Goal: Transaction & Acquisition: Book appointment/travel/reservation

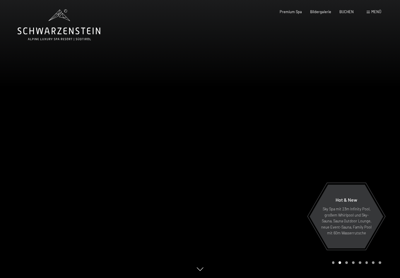
click at [349, 11] on span "BUCHEN" at bounding box center [346, 11] width 14 height 5
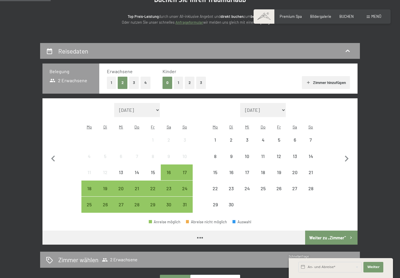
scroll to position [70, 0]
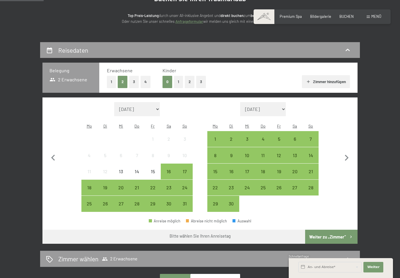
click at [296, 185] on div "27" at bounding box center [294, 192] width 15 height 15
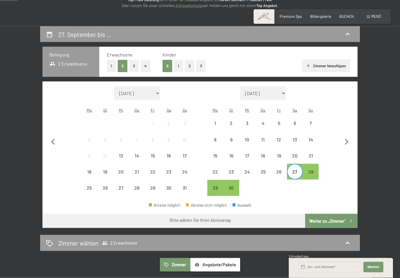
scroll to position [86, 0]
click at [348, 140] on icon "button" at bounding box center [346, 142] width 12 height 12
select select "2025-09-01"
select select "2025-10-01"
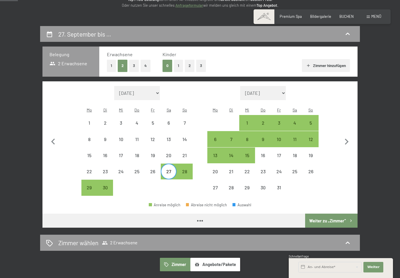
select select "2025-09-01"
select select "[DATE]"
click at [262, 121] on div "2" at bounding box center [262, 128] width 15 height 15
select select "[DATE]"
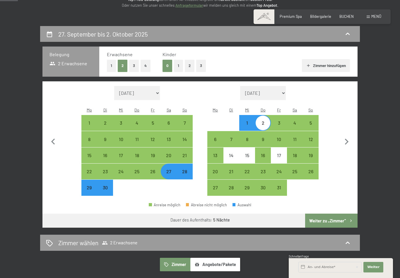
click at [345, 214] on button "Weiter zu „Zimmer“" at bounding box center [331, 221] width 52 height 14
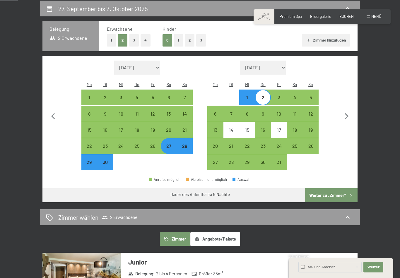
select select "[DATE]"
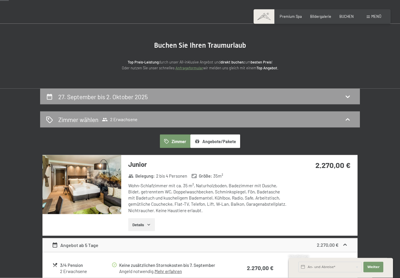
scroll to position [20, 0]
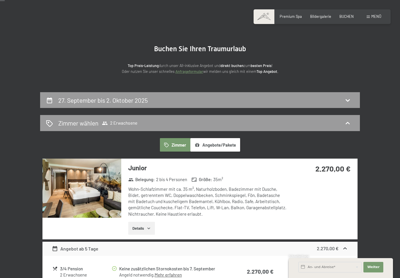
click at [350, 97] on icon at bounding box center [347, 100] width 7 height 7
select select "[DATE]"
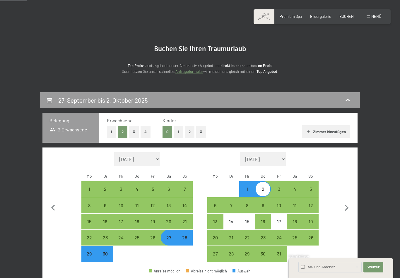
scroll to position [111, 0]
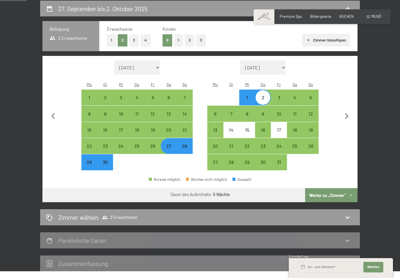
click at [108, 160] on div "30" at bounding box center [105, 167] width 15 height 15
select select "[DATE]"
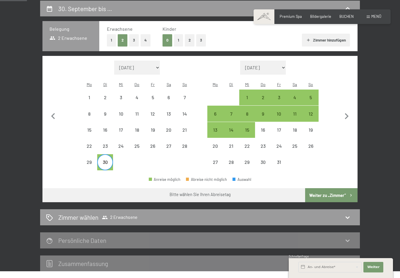
click at [297, 95] on div "4" at bounding box center [294, 102] width 15 height 15
select select "2025-09-01"
select select "2025-10-01"
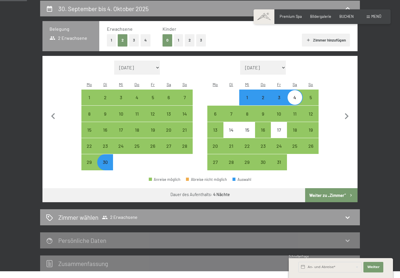
click at [342, 188] on button "Weiter zu „Zimmer“" at bounding box center [331, 195] width 52 height 14
select select "2025-09-01"
select select "2025-10-01"
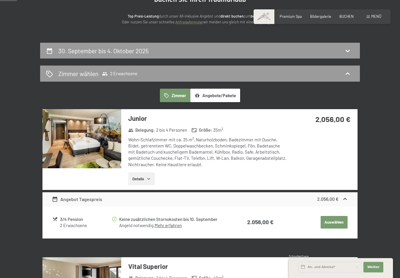
scroll to position [59, 0]
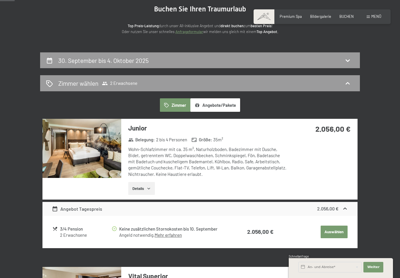
click at [340, 63] on div "30. September bis 4. Oktober 2025" at bounding box center [200, 60] width 308 height 8
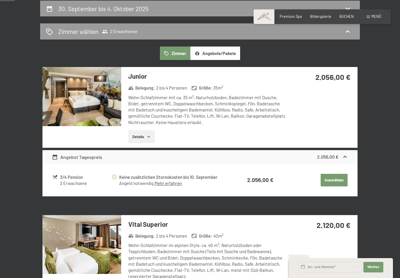
select select "2025-09-01"
select select "2025-10-01"
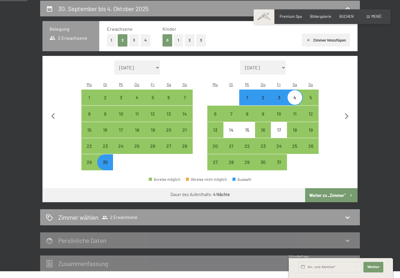
click at [297, 111] on div "11" at bounding box center [294, 118] width 15 height 15
select select "2025-09-01"
select select "2025-10-01"
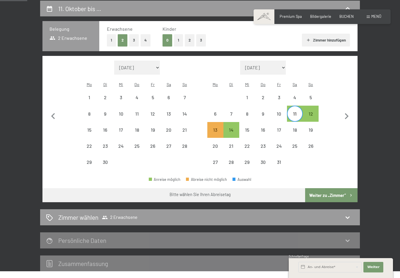
click at [311, 111] on div "12" at bounding box center [310, 118] width 15 height 15
select select "2025-09-01"
select select "2025-10-01"
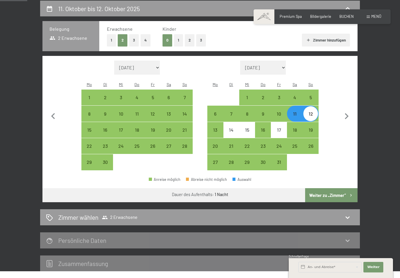
click at [264, 128] on div "16" at bounding box center [262, 135] width 15 height 15
select select "2025-09-01"
select select "2025-10-01"
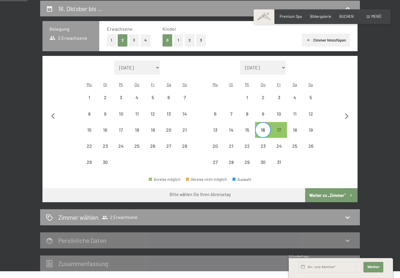
click at [310, 111] on div "12" at bounding box center [310, 118] width 15 height 15
select select "2025-09-01"
select select "2025-10-01"
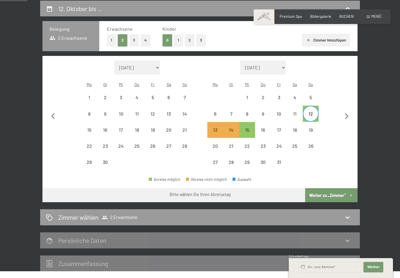
click at [249, 128] on div "15" at bounding box center [247, 135] width 15 height 15
select select "2025-09-01"
select select "2025-10-01"
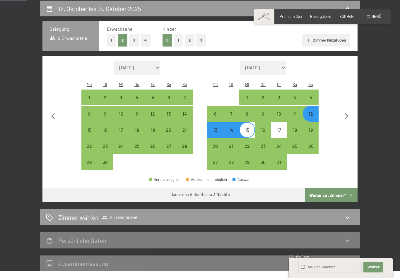
click at [347, 189] on button "Weiter zu „Zimmer“" at bounding box center [331, 195] width 52 height 14
select select "2025-09-01"
select select "2025-10-01"
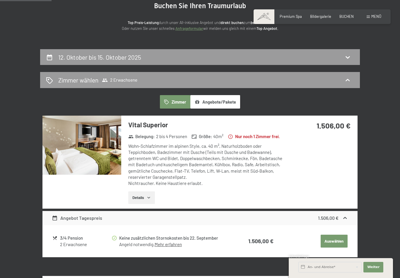
click at [277, 56] on div "12. Oktober bis 15. Oktober 2025" at bounding box center [200, 57] width 308 height 8
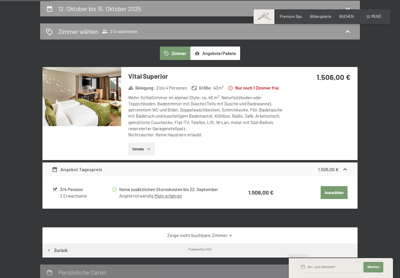
select select "2025-09-01"
select select "2025-10-01"
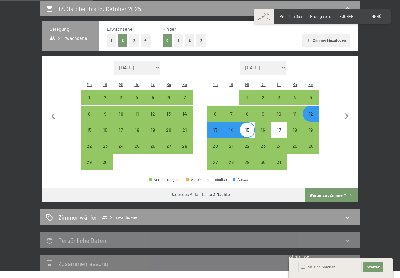
click at [172, 144] on div "27" at bounding box center [168, 151] width 15 height 15
select select "2025-09-01"
select select "2025-10-01"
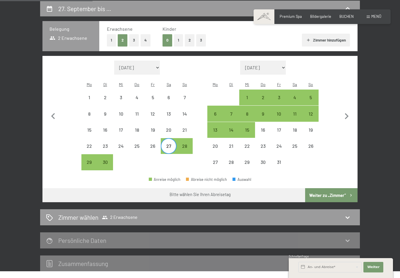
click at [295, 95] on div "4" at bounding box center [294, 102] width 15 height 15
select select "[DATE]"
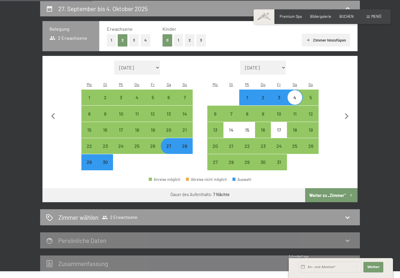
click at [346, 190] on button "Weiter zu „Zimmer“" at bounding box center [331, 195] width 52 height 14
select select "[DATE]"
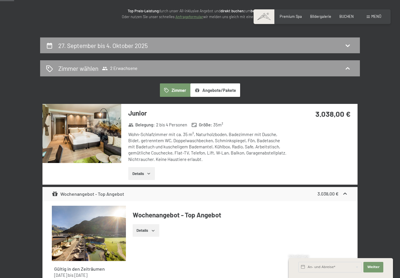
scroll to position [73, 0]
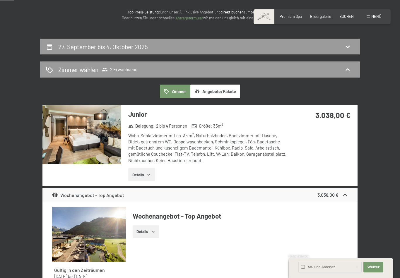
click at [346, 48] on icon at bounding box center [347, 46] width 7 height 7
select select "[DATE]"
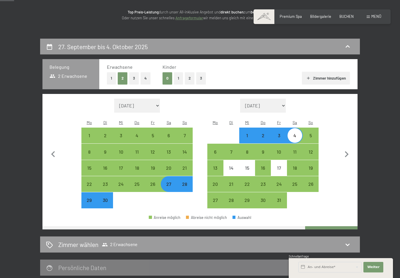
scroll to position [111, 0]
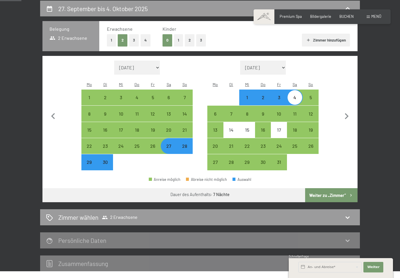
click at [169, 144] on div "27" at bounding box center [168, 151] width 15 height 15
select select "[DATE]"
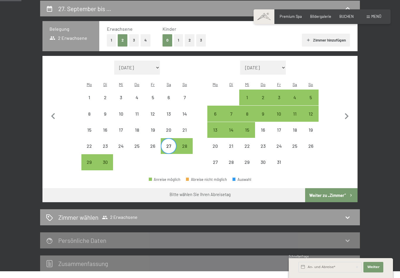
click at [278, 95] on div "3" at bounding box center [278, 102] width 15 height 15
select select "[DATE]"
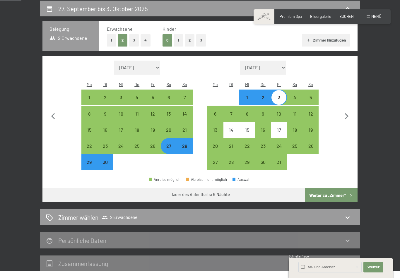
click at [347, 189] on button "Weiter zu „Zimmer“" at bounding box center [331, 195] width 52 height 14
select select "[DATE]"
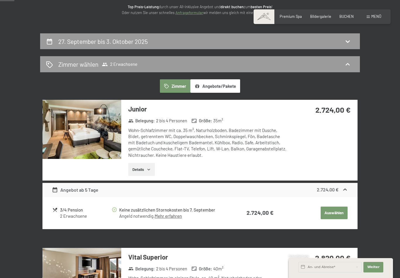
click at [346, 45] on icon at bounding box center [347, 41] width 7 height 7
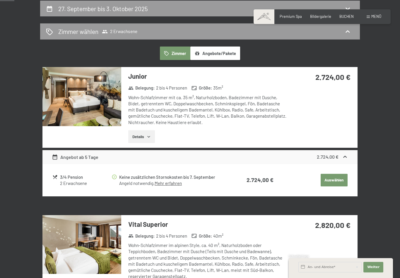
select select "[DATE]"
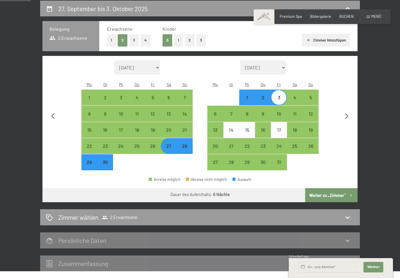
click at [171, 144] on div "27" at bounding box center [168, 151] width 15 height 15
select select "[DATE]"
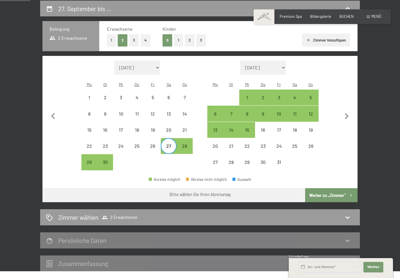
click at [266, 95] on div "2" at bounding box center [262, 102] width 15 height 15
select select "[DATE]"
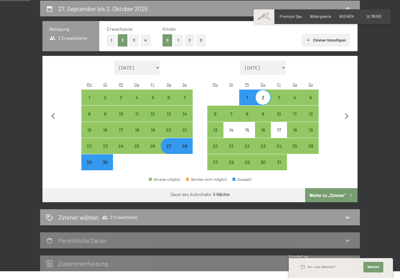
click at [346, 192] on button "Weiter zu „Zimmer“" at bounding box center [331, 195] width 52 height 14
select select "[DATE]"
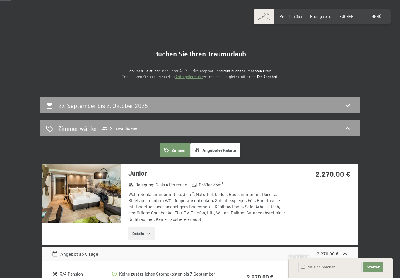
scroll to position [0, 0]
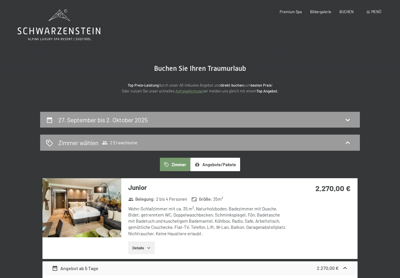
click at [374, 13] on span "Menü" at bounding box center [376, 11] width 10 height 5
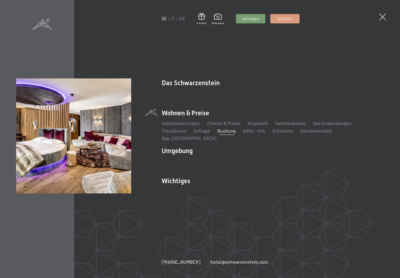
click at [258, 126] on link "Angebote" at bounding box center [258, 123] width 20 height 6
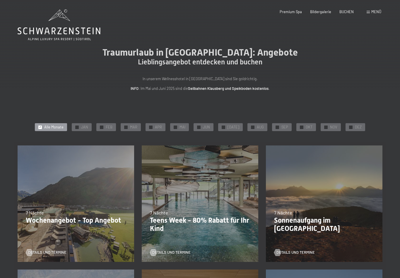
click at [307, 127] on span "OKT" at bounding box center [308, 127] width 7 height 5
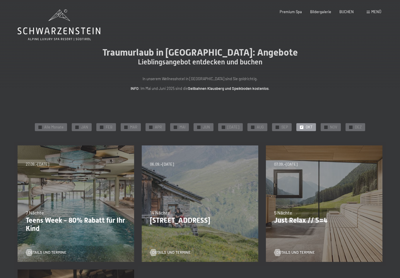
click at [288, 124] on div "✓ SEP" at bounding box center [282, 127] width 20 height 8
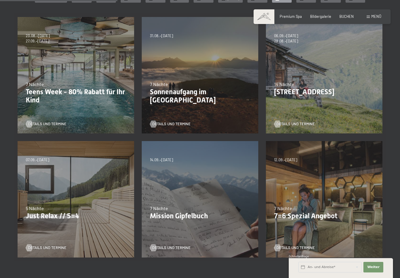
scroll to position [128, 0]
click at [331, 227] on div "04.10.–26.10.2025 01.11.–21.12.2025 10.01.–01.02.2026 07.03.–29.03.2026 16.05.–…" at bounding box center [324, 200] width 124 height 124
click at [310, 249] on span "Details und Termine" at bounding box center [295, 247] width 38 height 5
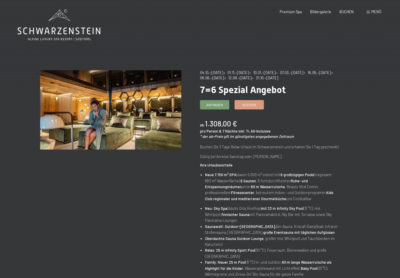
click at [263, 104] on link "Buchen" at bounding box center [249, 104] width 29 height 9
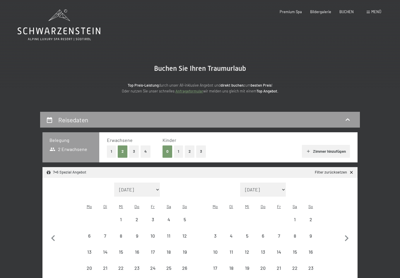
select select "[DATE]"
select select "2025-10-01"
select select "2025-11-01"
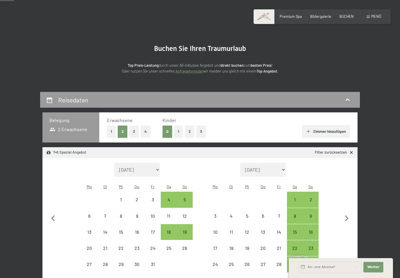
scroll to position [20, 0]
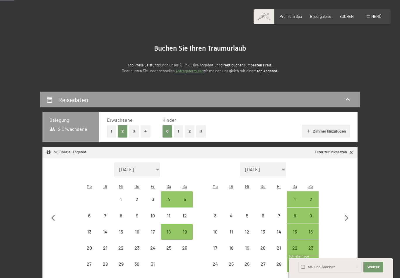
click at [53, 215] on icon "button" at bounding box center [53, 218] width 4 height 6
select select "2025-09-01"
select select "2025-10-01"
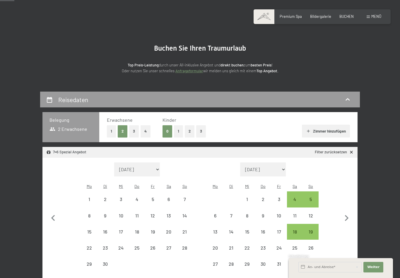
click at [295, 197] on div "4" at bounding box center [294, 204] width 15 height 15
select select "[DATE]"
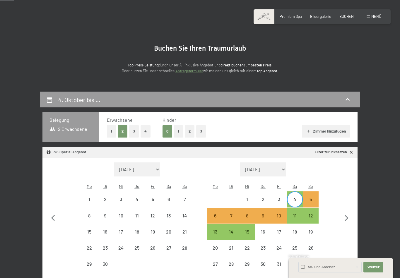
click at [296, 213] on div "11" at bounding box center [294, 220] width 15 height 15
select select "[DATE]"
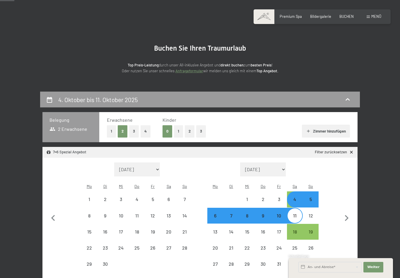
select select "[DATE]"
select select "2025-11-01"
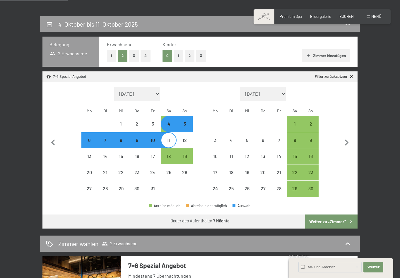
click at [342, 216] on button "Weiter zu „Zimmer“" at bounding box center [331, 221] width 52 height 14
select select "[DATE]"
select select "2025-11-01"
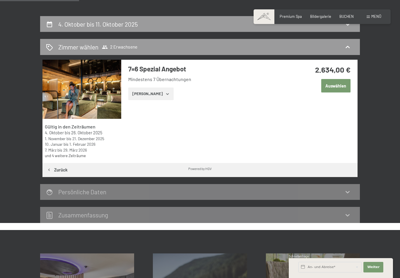
scroll to position [111, 0]
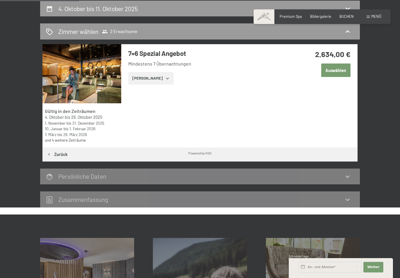
click at [335, 68] on button "Auswählen" at bounding box center [335, 69] width 29 height 13
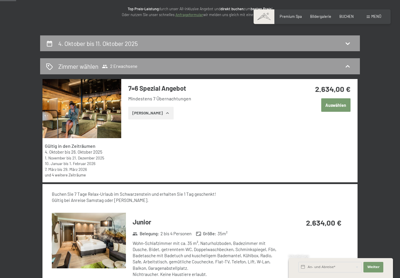
scroll to position [0, 0]
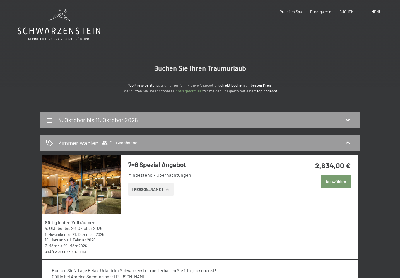
click at [377, 12] on span "Menü" at bounding box center [376, 11] width 10 height 5
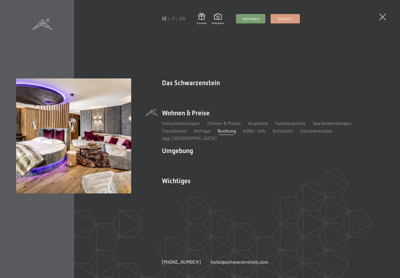
click at [260, 126] on link "Angebote" at bounding box center [258, 123] width 20 height 6
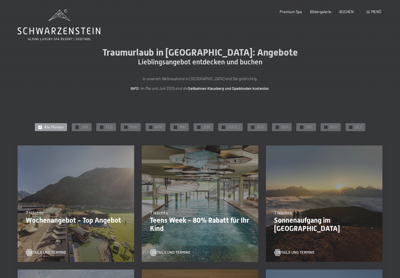
click at [283, 126] on span "SEP" at bounding box center [284, 127] width 7 height 5
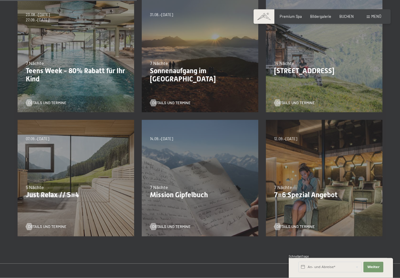
scroll to position [150, 0]
click at [32, 221] on div "Details und Termine" at bounding box center [74, 223] width 97 height 12
click at [41, 225] on span "Details und Termine" at bounding box center [47, 226] width 38 height 5
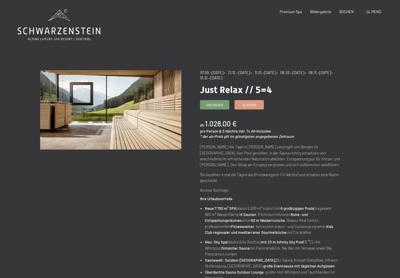
click at [255, 108] on link "Buchen" at bounding box center [249, 104] width 29 height 9
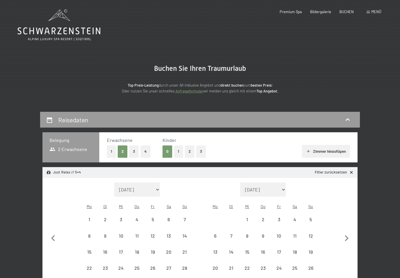
select select "[DATE]"
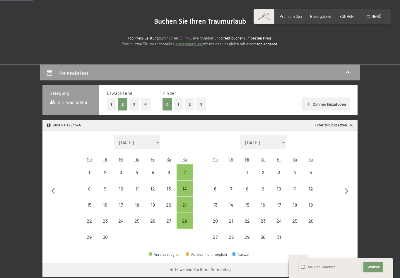
scroll to position [47, 0]
click at [185, 218] on div "28" at bounding box center [184, 225] width 15 height 15
select select "[DATE]"
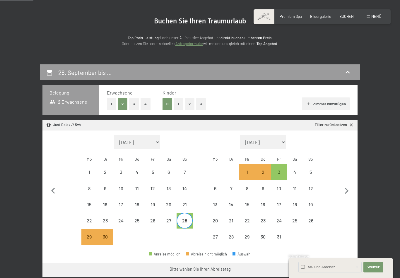
click at [350, 267] on icon "button" at bounding box center [350, 269] width 5 height 5
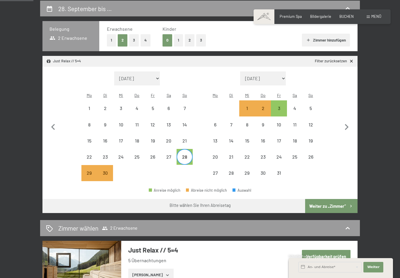
select select "[DATE]"
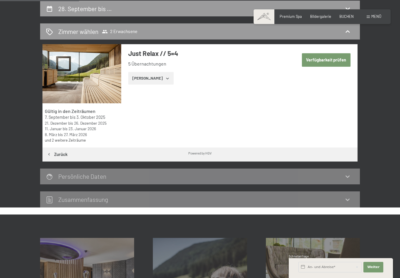
click at [334, 61] on button "Verfügbarkeit prüfen" at bounding box center [326, 59] width 49 height 13
select select "[DATE]"
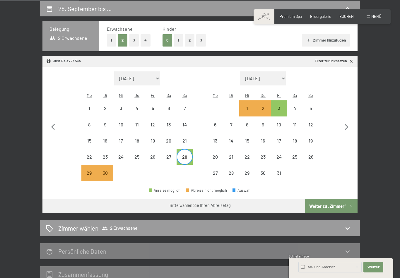
click at [344, 201] on button "Weiter zu „Zimmer“" at bounding box center [331, 206] width 52 height 14
select select "[DATE]"
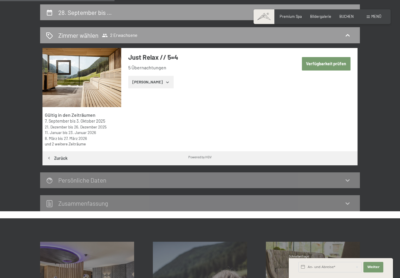
scroll to position [108, 0]
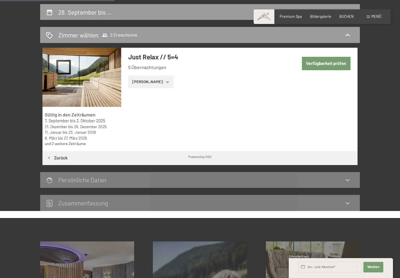
click at [165, 82] on icon "button" at bounding box center [167, 82] width 5 height 5
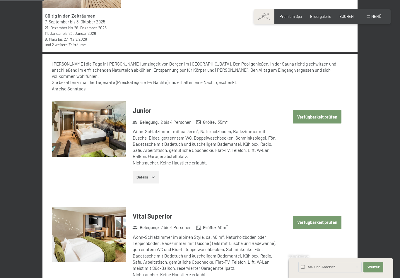
click at [329, 110] on button "Verfügbarkeit prüfen" at bounding box center [317, 116] width 49 height 13
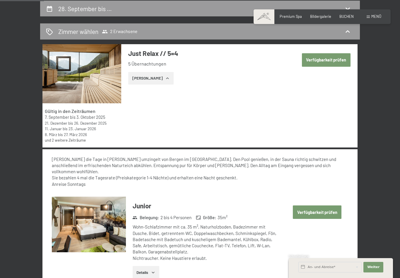
select select "[DATE]"
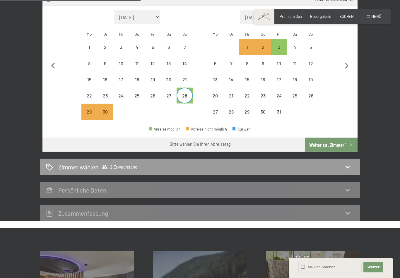
scroll to position [179, 0]
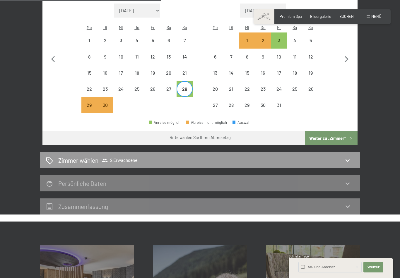
click at [347, 157] on icon at bounding box center [347, 160] width 7 height 7
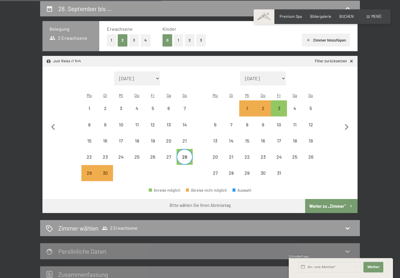
select select "[DATE]"
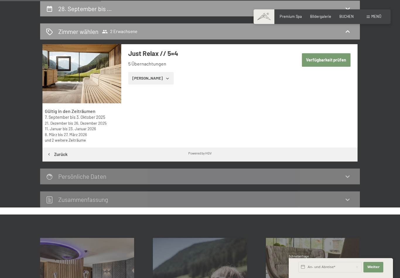
click at [334, 59] on button "Verfügbarkeit prüfen" at bounding box center [326, 59] width 49 height 13
select select "[DATE]"
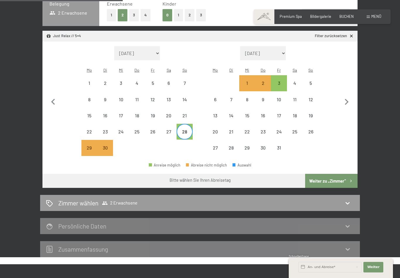
click at [348, 178] on icon "button" at bounding box center [350, 180] width 5 height 5
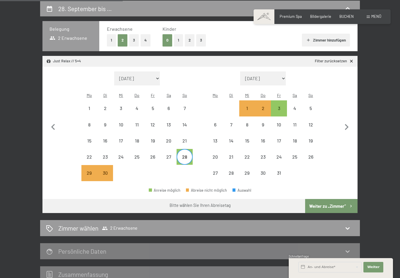
select select "[DATE]"
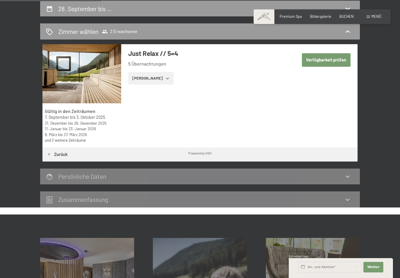
click at [159, 77] on button "[PERSON_NAME]" at bounding box center [150, 78] width 45 height 13
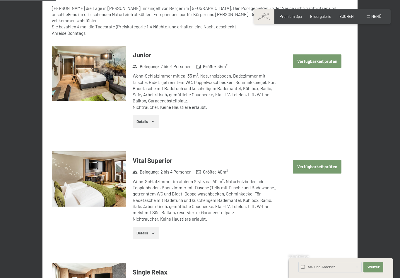
scroll to position [262, 0]
click at [332, 160] on button "Verfügbarkeit prüfen" at bounding box center [317, 166] width 49 height 13
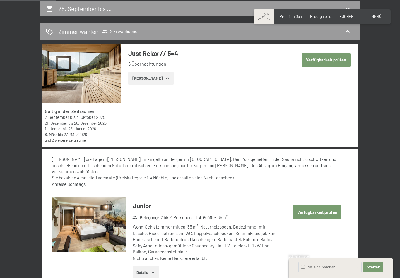
select select "[DATE]"
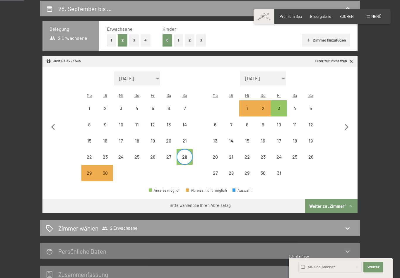
click at [350, 204] on icon "button" at bounding box center [350, 206] width 5 height 5
select select "[DATE]"
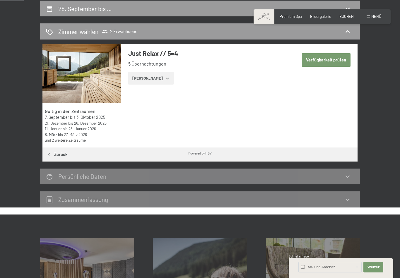
click at [158, 78] on button "[PERSON_NAME]" at bounding box center [150, 78] width 45 height 13
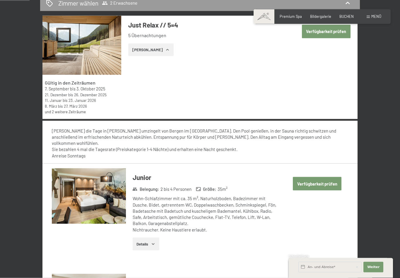
scroll to position [140, 0]
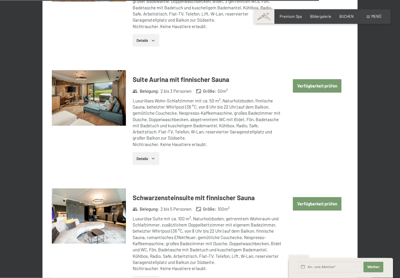
click at [335, 197] on button "Verfügbarkeit prüfen" at bounding box center [317, 203] width 49 height 13
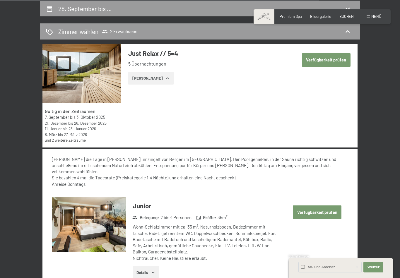
select select "[DATE]"
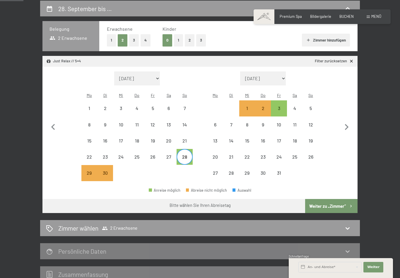
click at [188, 154] on div "28" at bounding box center [184, 161] width 15 height 15
select select "[DATE]"
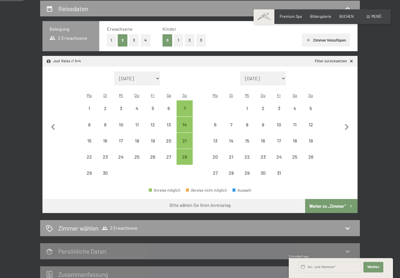
click at [189, 154] on div "28" at bounding box center [184, 161] width 15 height 15
select select "[DATE]"
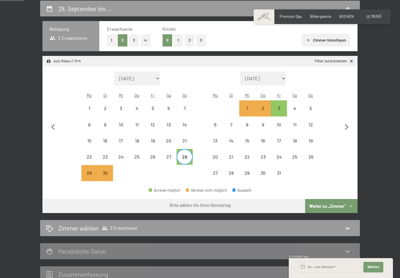
click at [282, 106] on div "3" at bounding box center [278, 113] width 15 height 15
select select "[DATE]"
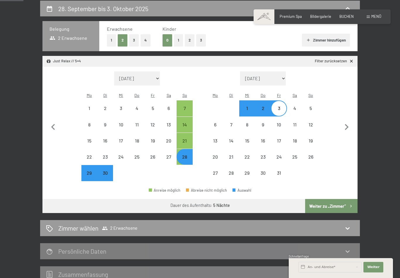
select select "[DATE]"
click at [345, 199] on button "Weiter zu „Zimmer“" at bounding box center [331, 206] width 52 height 14
select select "[DATE]"
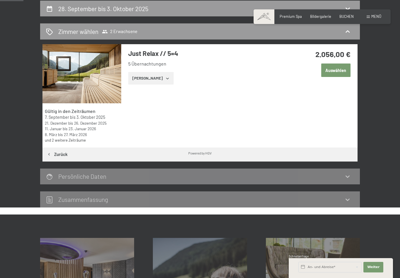
click at [344, 69] on button "Auswählen" at bounding box center [335, 69] width 29 height 13
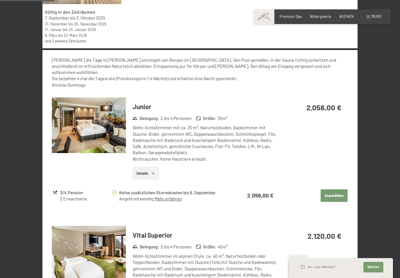
scroll to position [210, 0]
